Goal: Ask a question

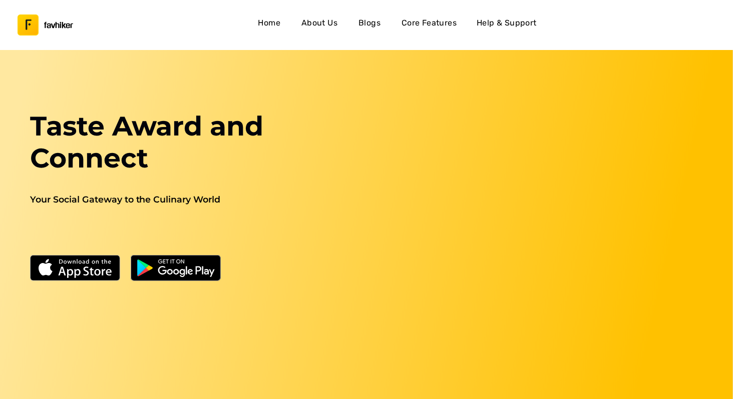
click at [499, 28] on h4 "Help & Support" at bounding box center [506, 23] width 60 height 13
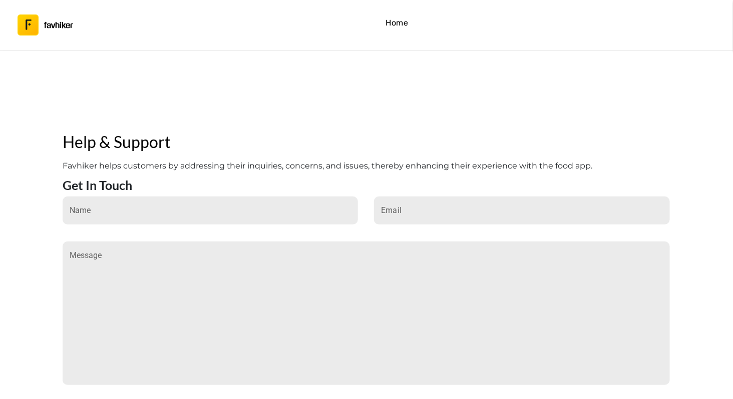
click at [389, 182] on div "Get In Touch" at bounding box center [366, 187] width 607 height 19
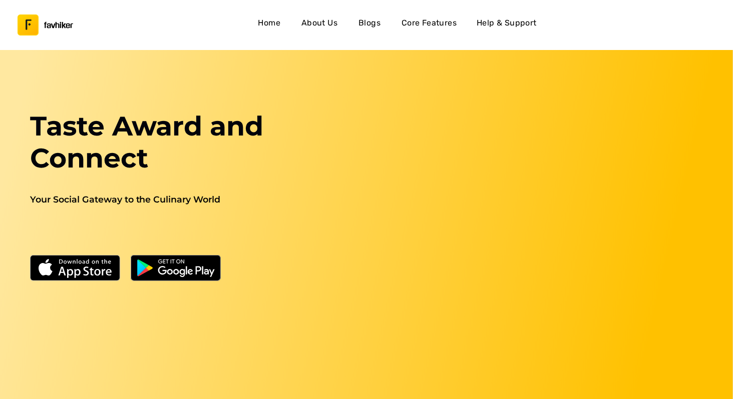
click at [503, 24] on h4 "Help & Support" at bounding box center [506, 23] width 60 height 13
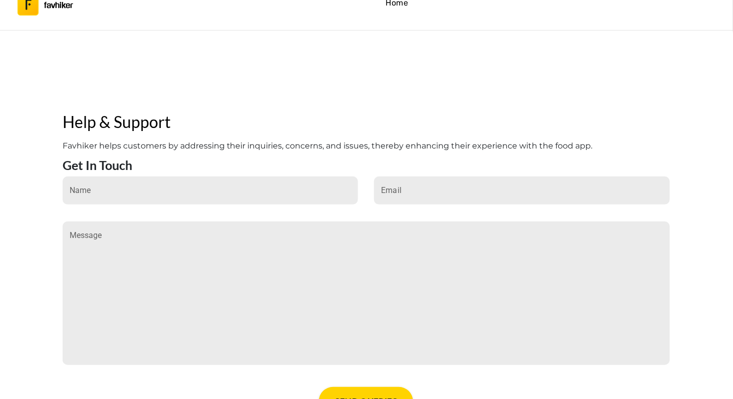
scroll to position [23, 0]
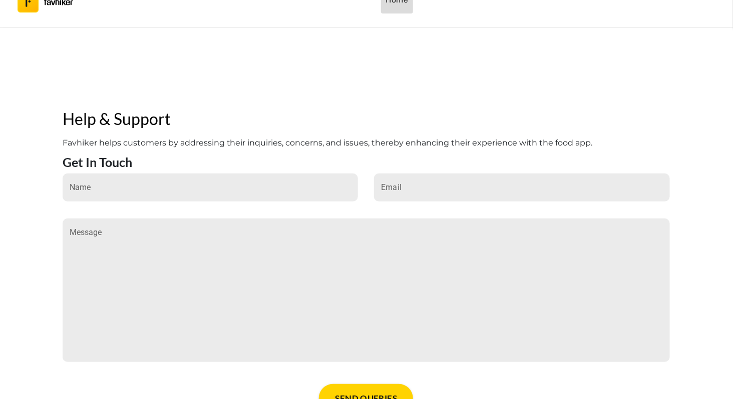
click at [398, 2] on h4 "Home" at bounding box center [397, -1] width 23 height 13
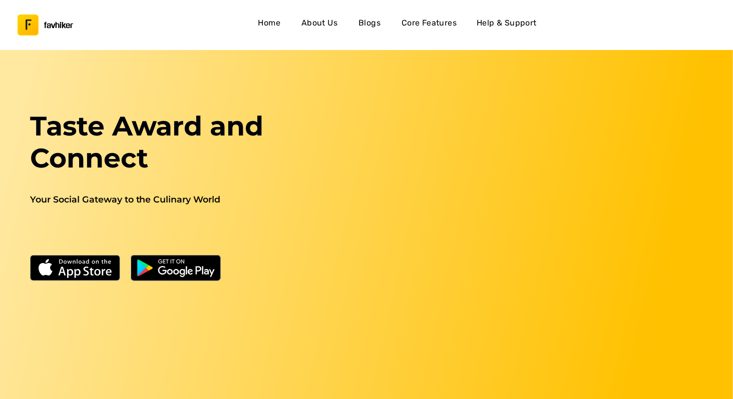
click at [490, 27] on h4 "Help & Support" at bounding box center [506, 23] width 60 height 13
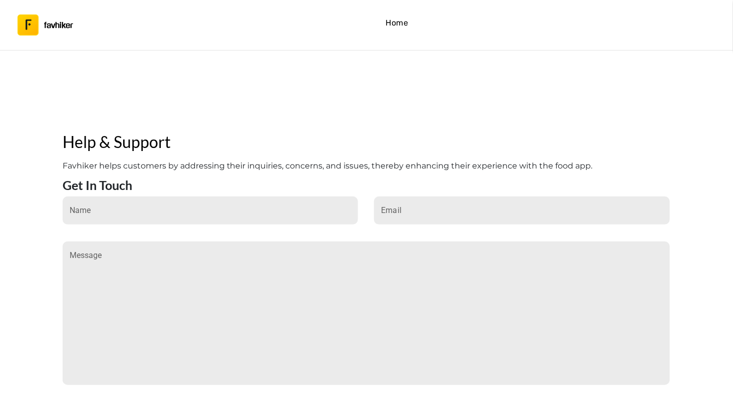
click at [394, 25] on h4 "Home" at bounding box center [397, 23] width 23 height 13
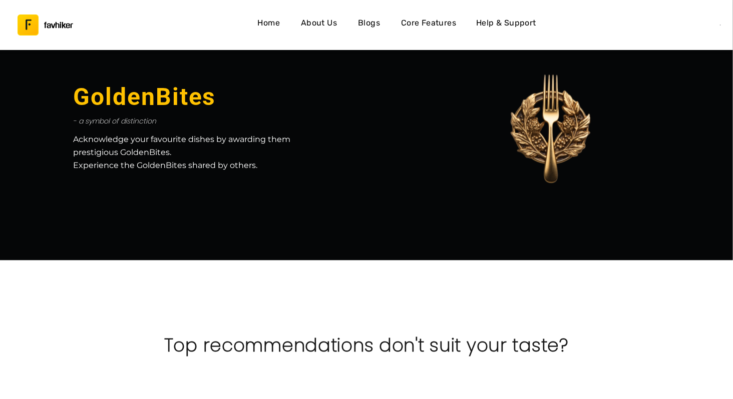
scroll to position [366, 0]
